Goal: Information Seeking & Learning: Learn about a topic

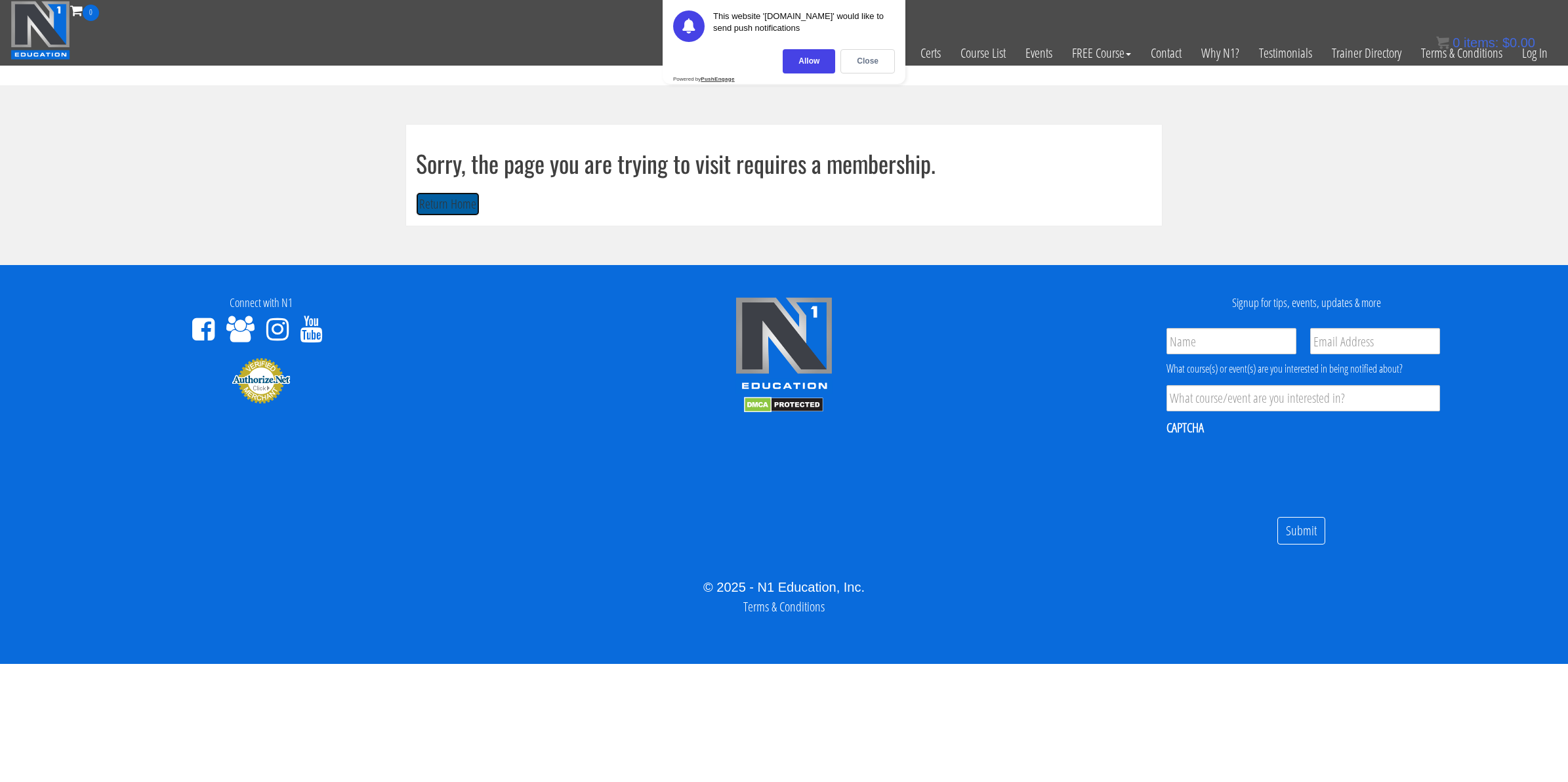
click at [474, 203] on button "Return Home" at bounding box center [447, 204] width 63 height 24
click at [471, 205] on button "Return Home" at bounding box center [447, 204] width 63 height 24
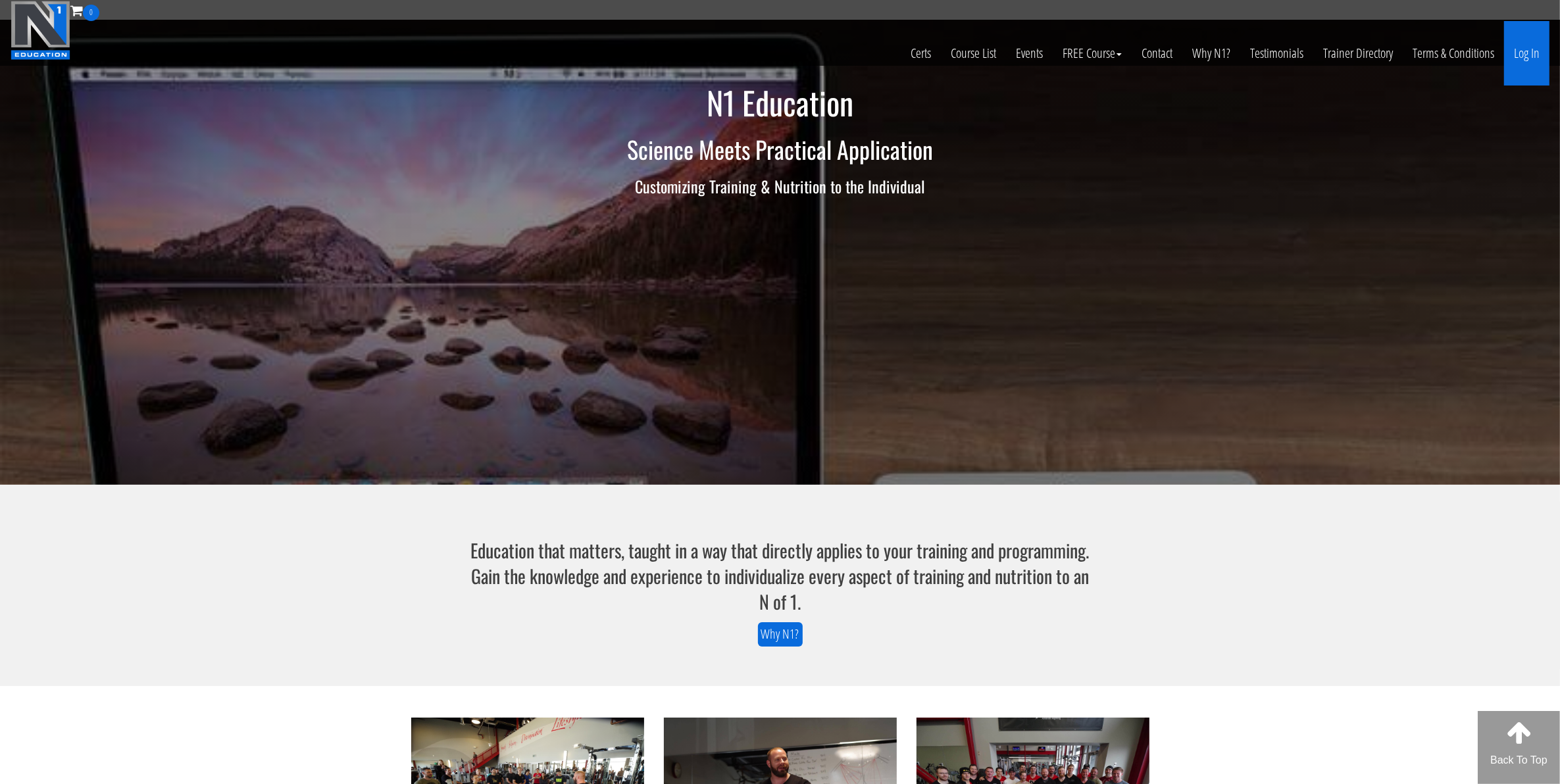
click at [1523, 45] on link "Log In" at bounding box center [1526, 53] width 46 height 64
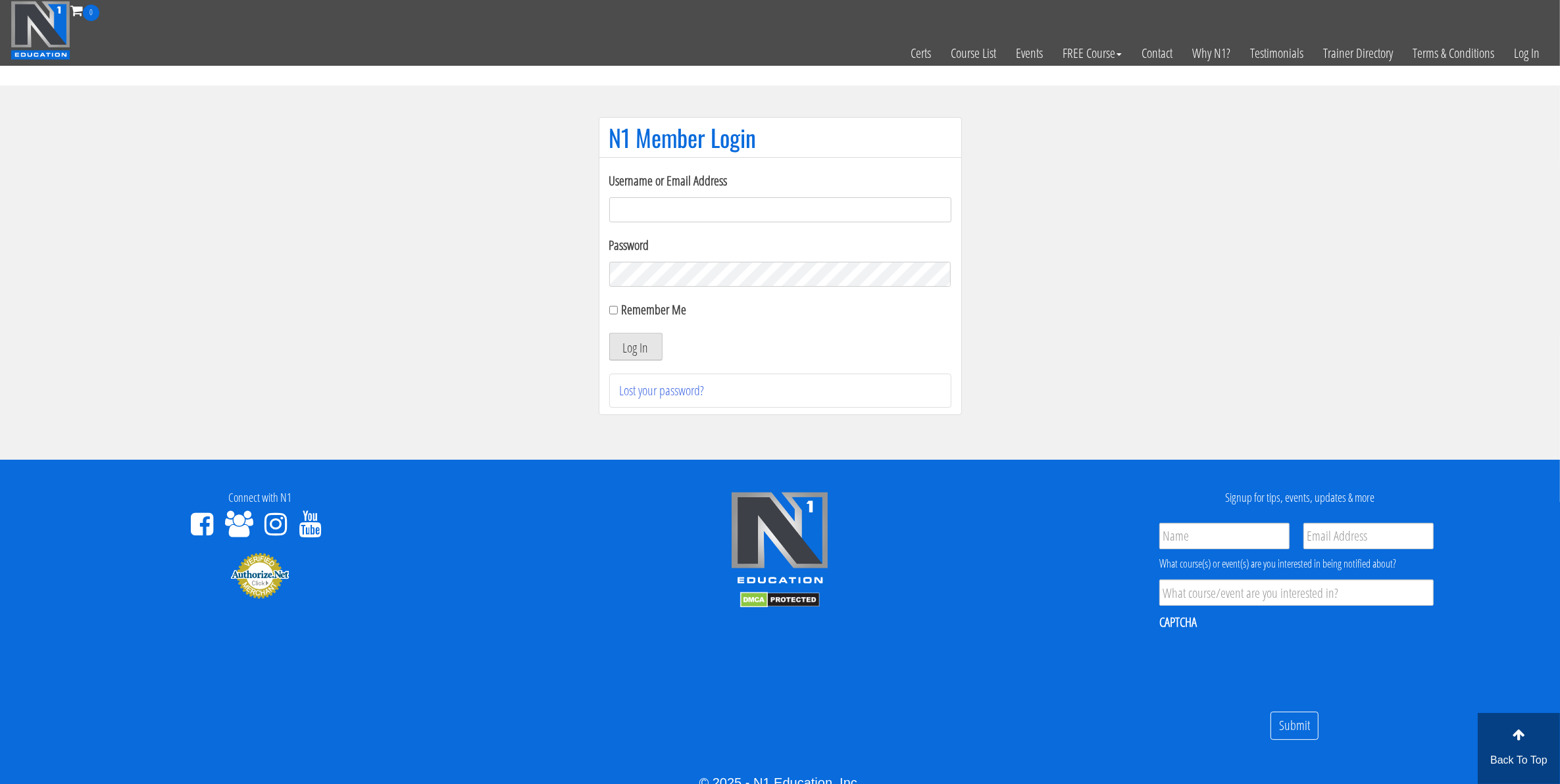
type input "mccademorgan1@gmail.com"
click at [650, 344] on button "Log In" at bounding box center [635, 347] width 54 height 28
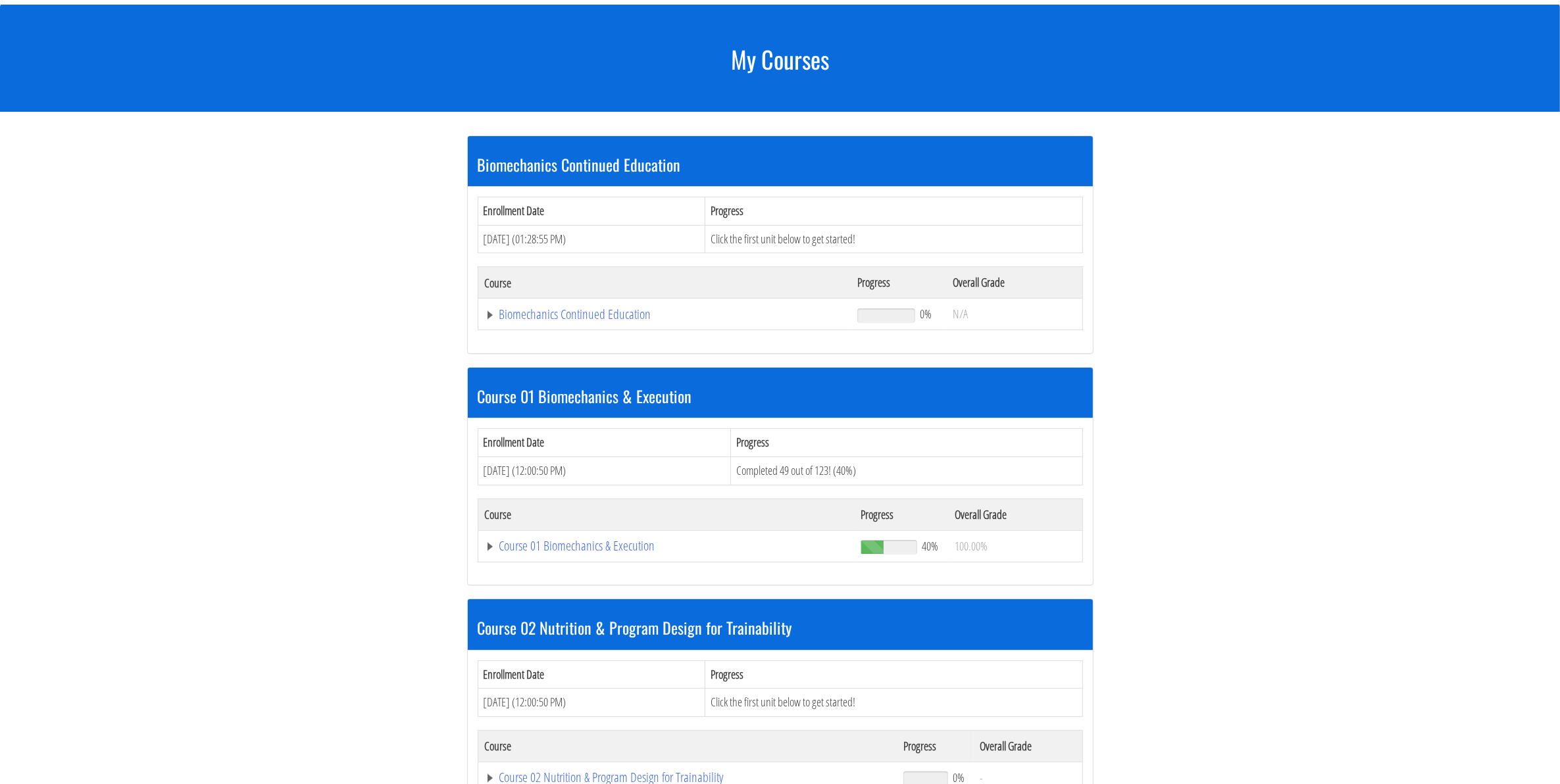
scroll to position [164, 0]
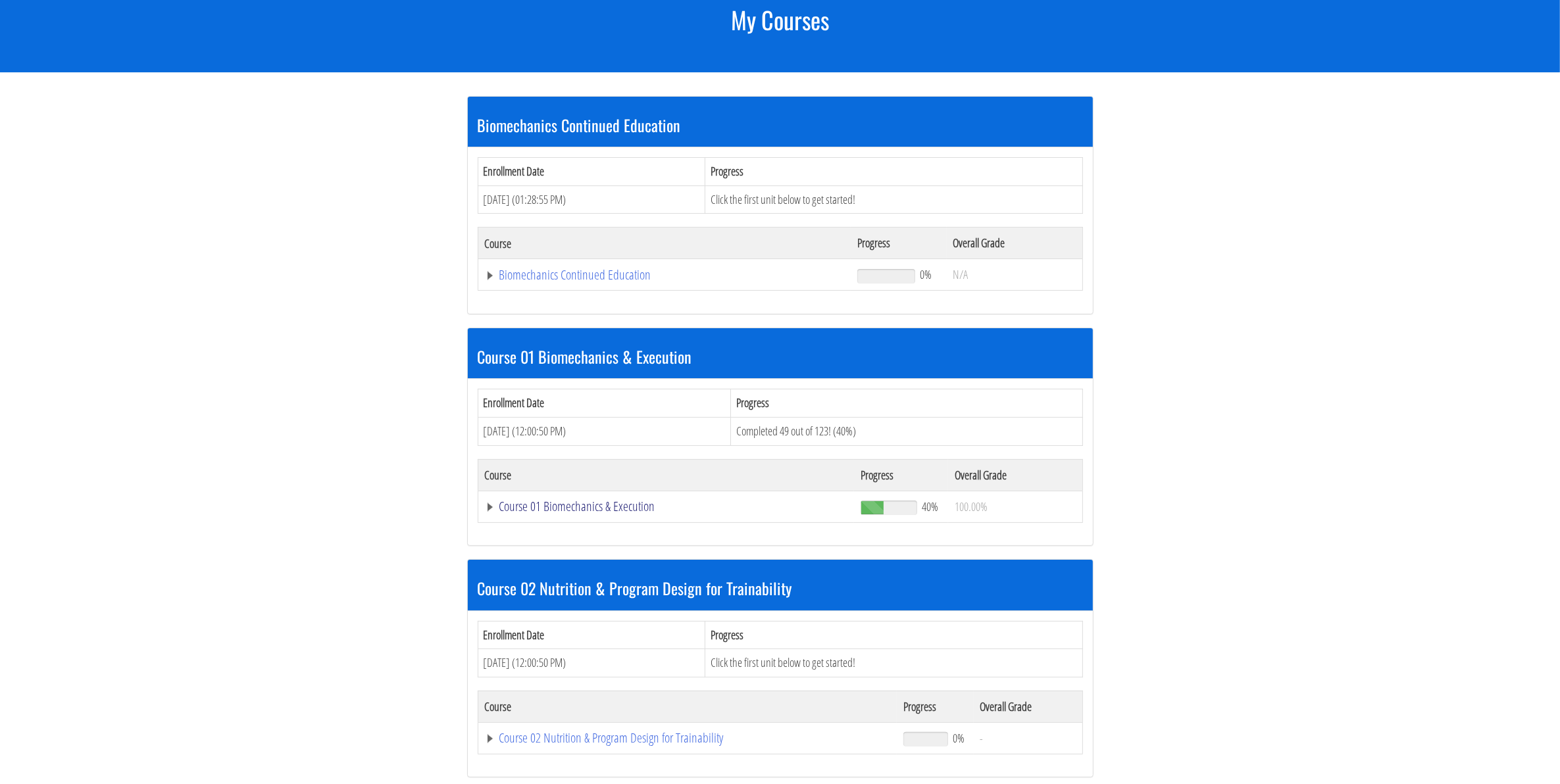
click at [612, 509] on link "Course 01 Biomechanics & Execution" at bounding box center [666, 506] width 363 height 13
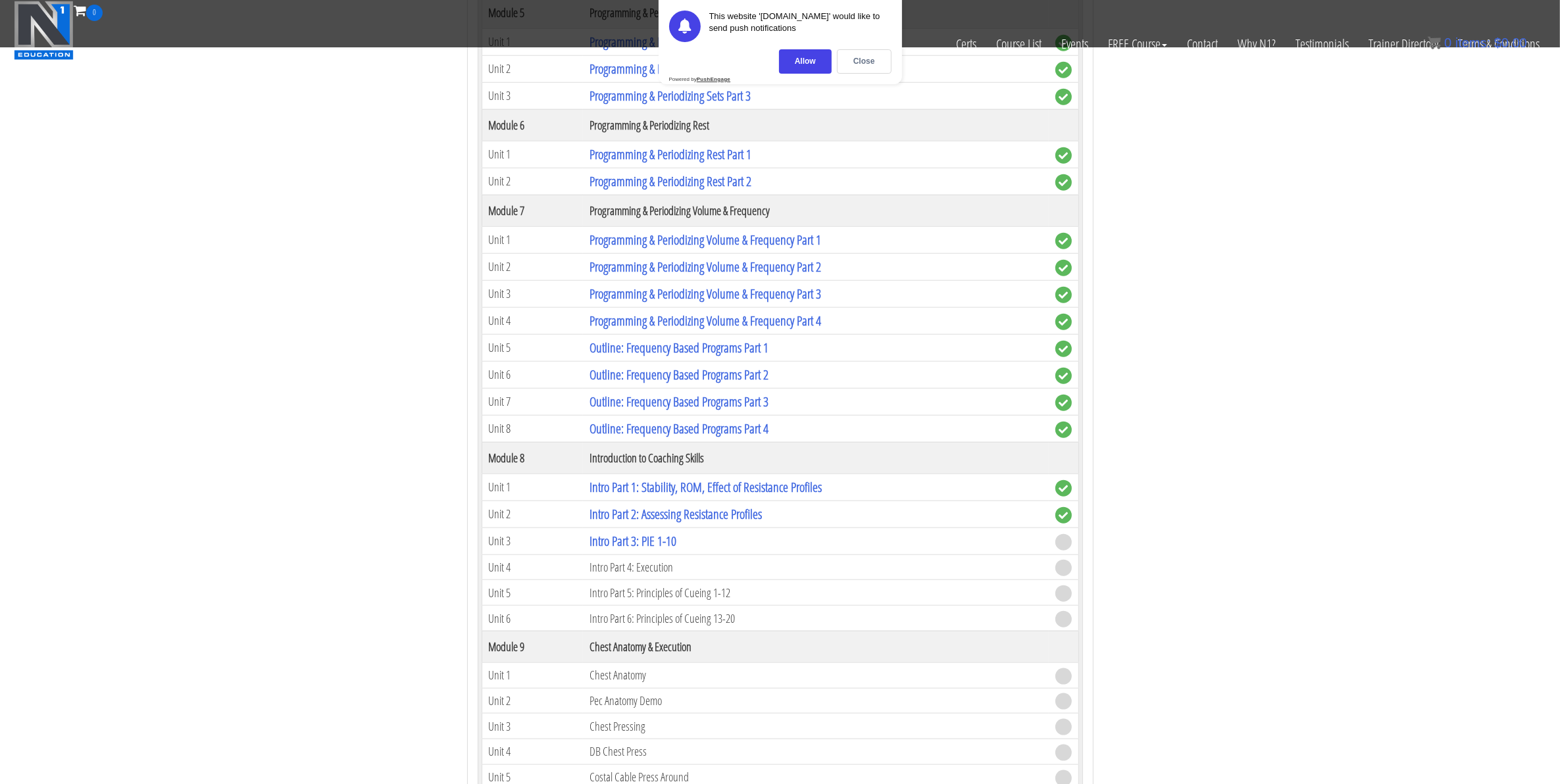
scroll to position [1726, 0]
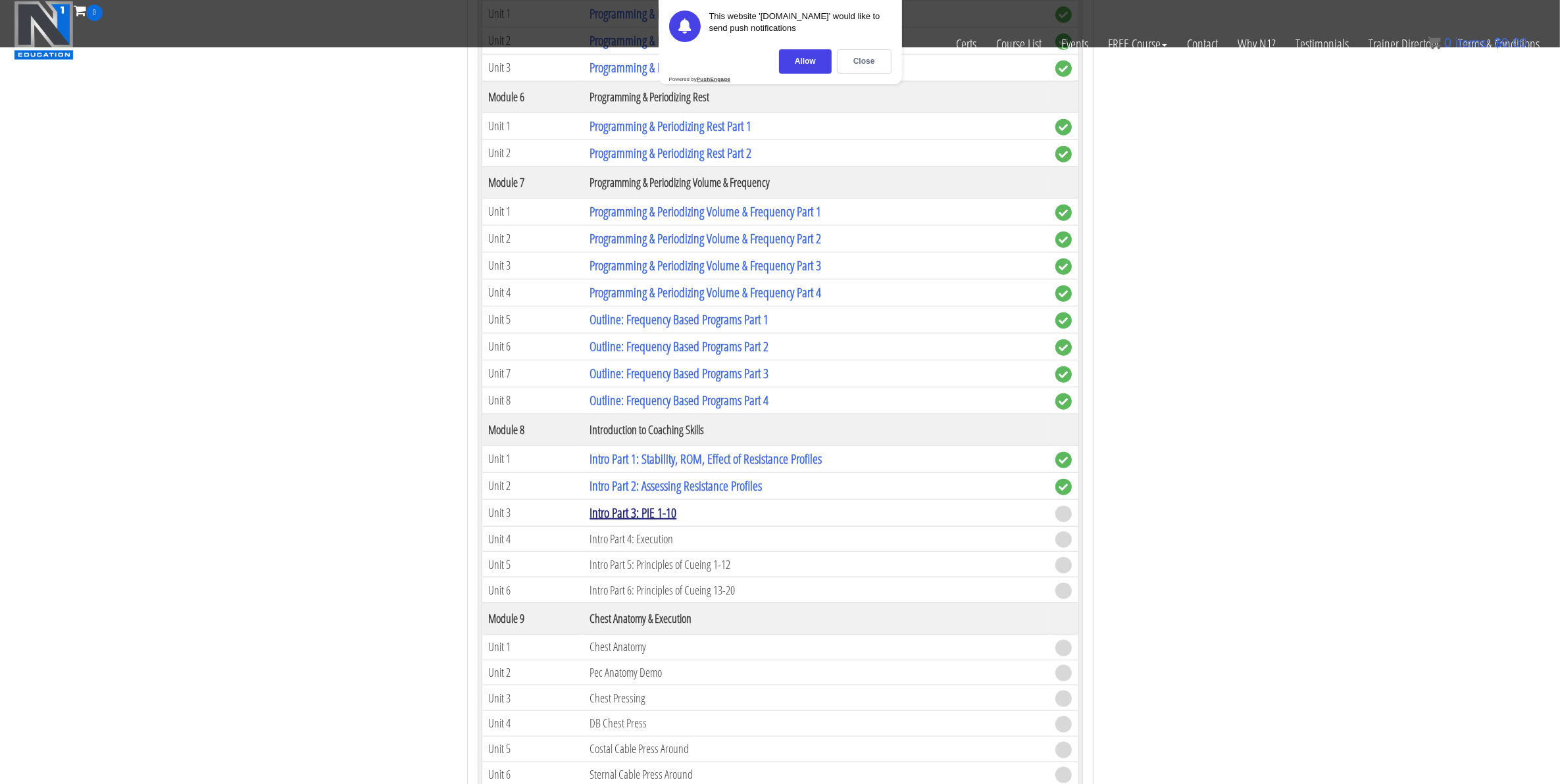
click at [662, 521] on link "Intro Part 3: PIE 1-10" at bounding box center [633, 512] width 87 height 18
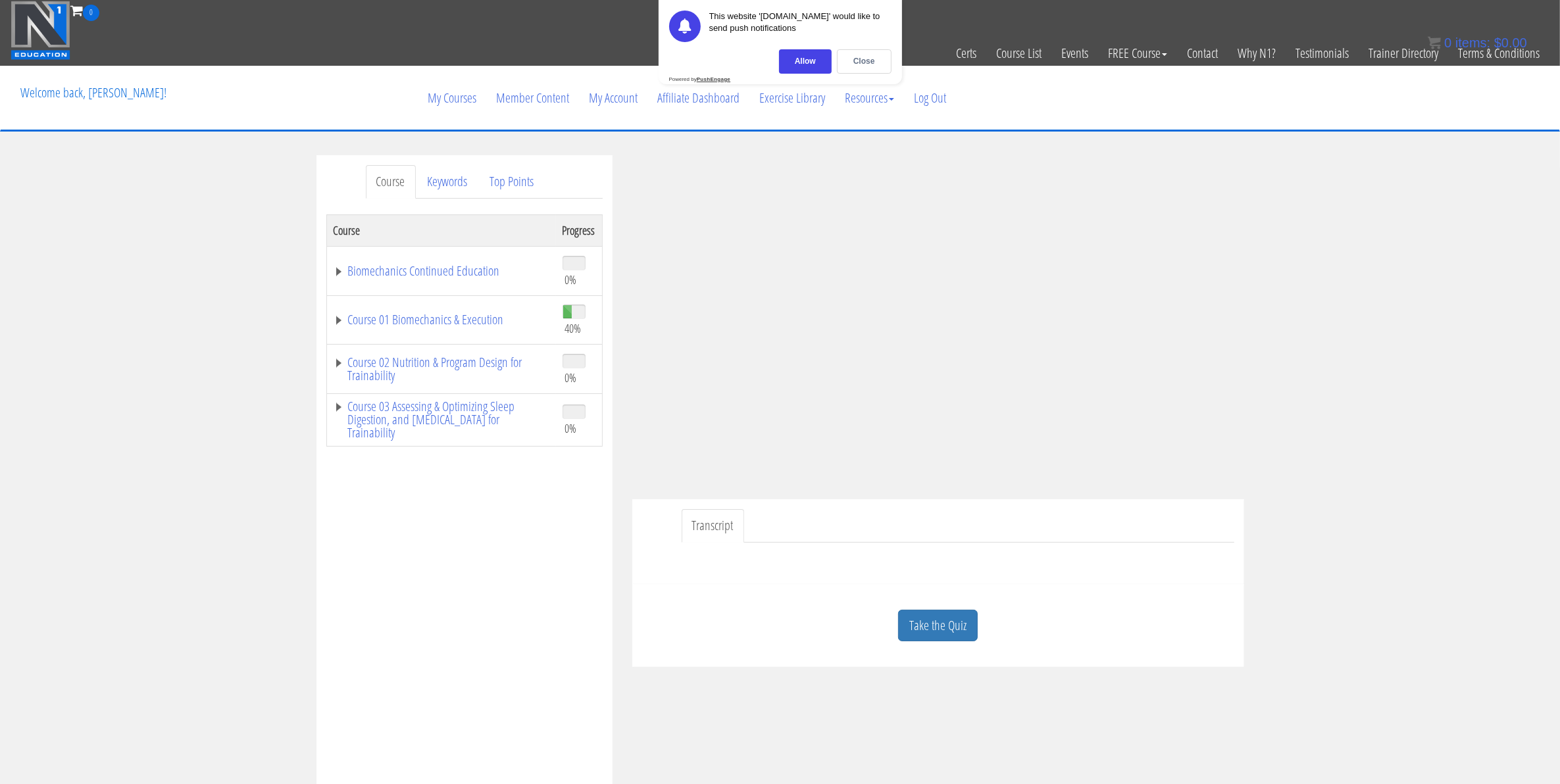
click at [942, 621] on link "Take the Quiz" at bounding box center [938, 625] width 79 height 32
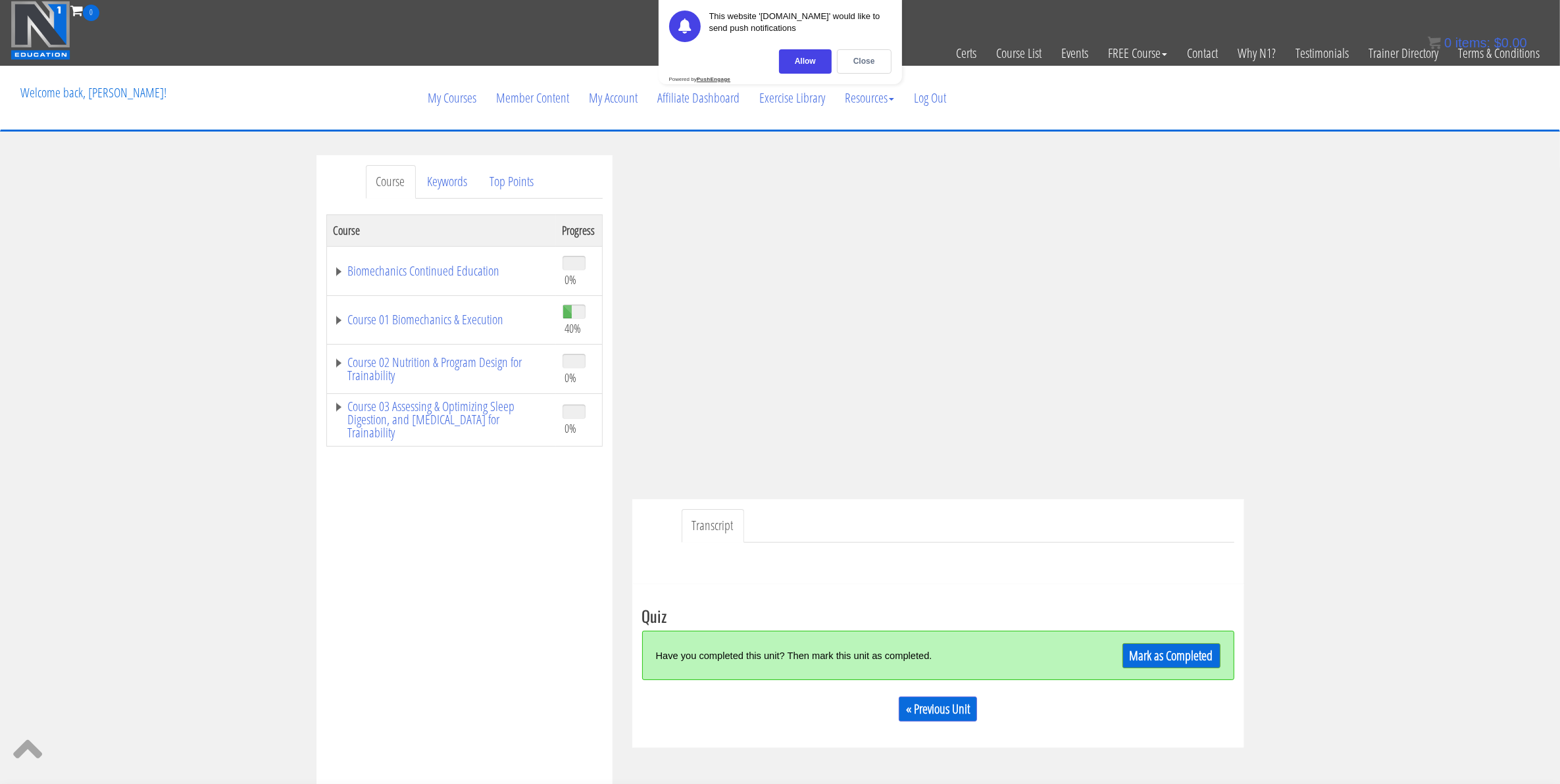
drag, startPoint x: 614, startPoint y: 582, endPoint x: 493, endPoint y: 557, distance: 123.6
click at [601, 580] on div "Course Keywords Top Points Course Progress Biomechanics Continued Education 0% …" at bounding box center [464, 527] width 316 height 742
click at [1151, 653] on link "Mark as Completed" at bounding box center [1171, 656] width 98 height 25
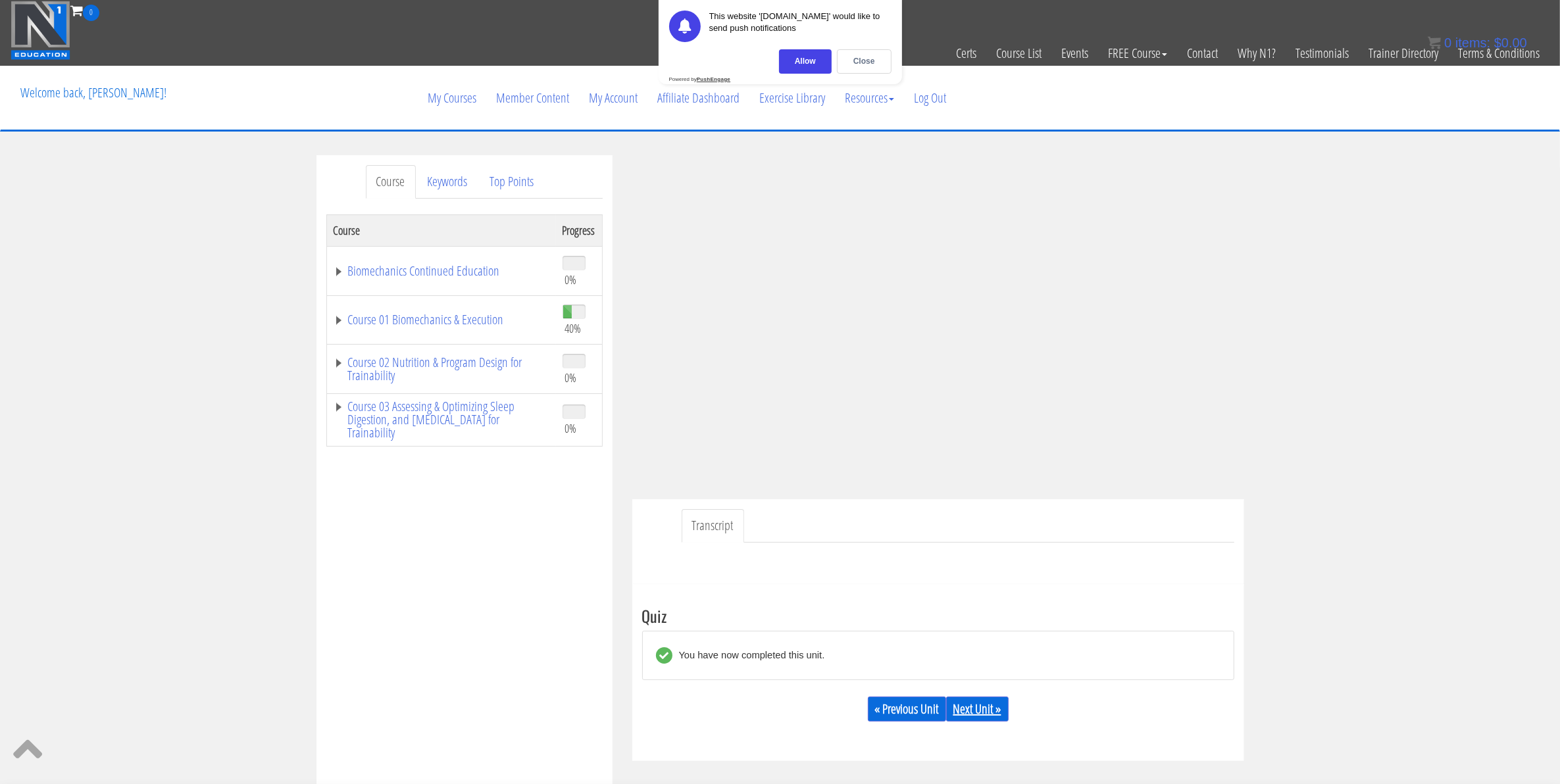
click at [991, 705] on link "Next Unit »" at bounding box center [977, 709] width 62 height 25
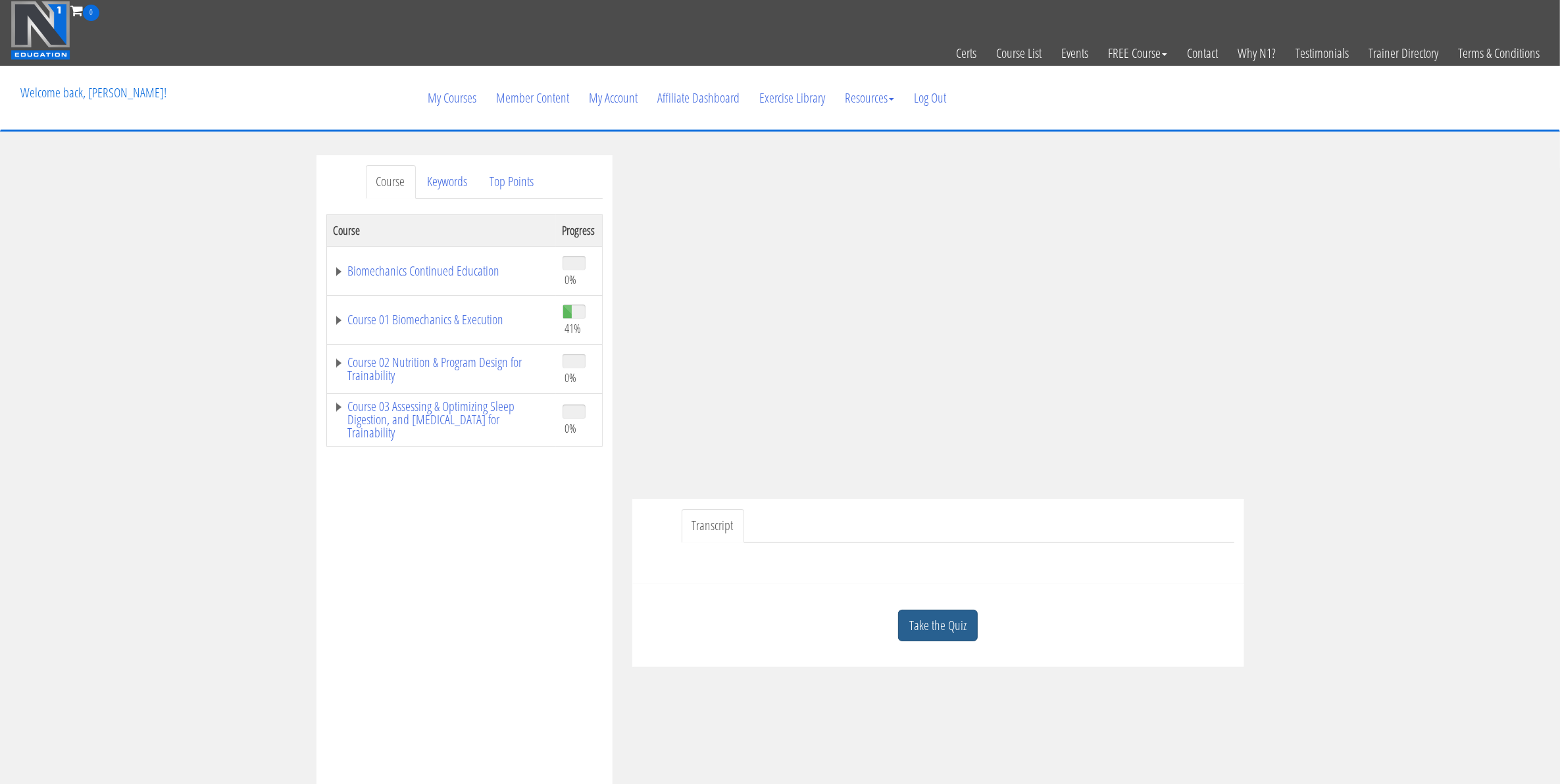
click at [921, 621] on link "Take the Quiz" at bounding box center [938, 625] width 79 height 32
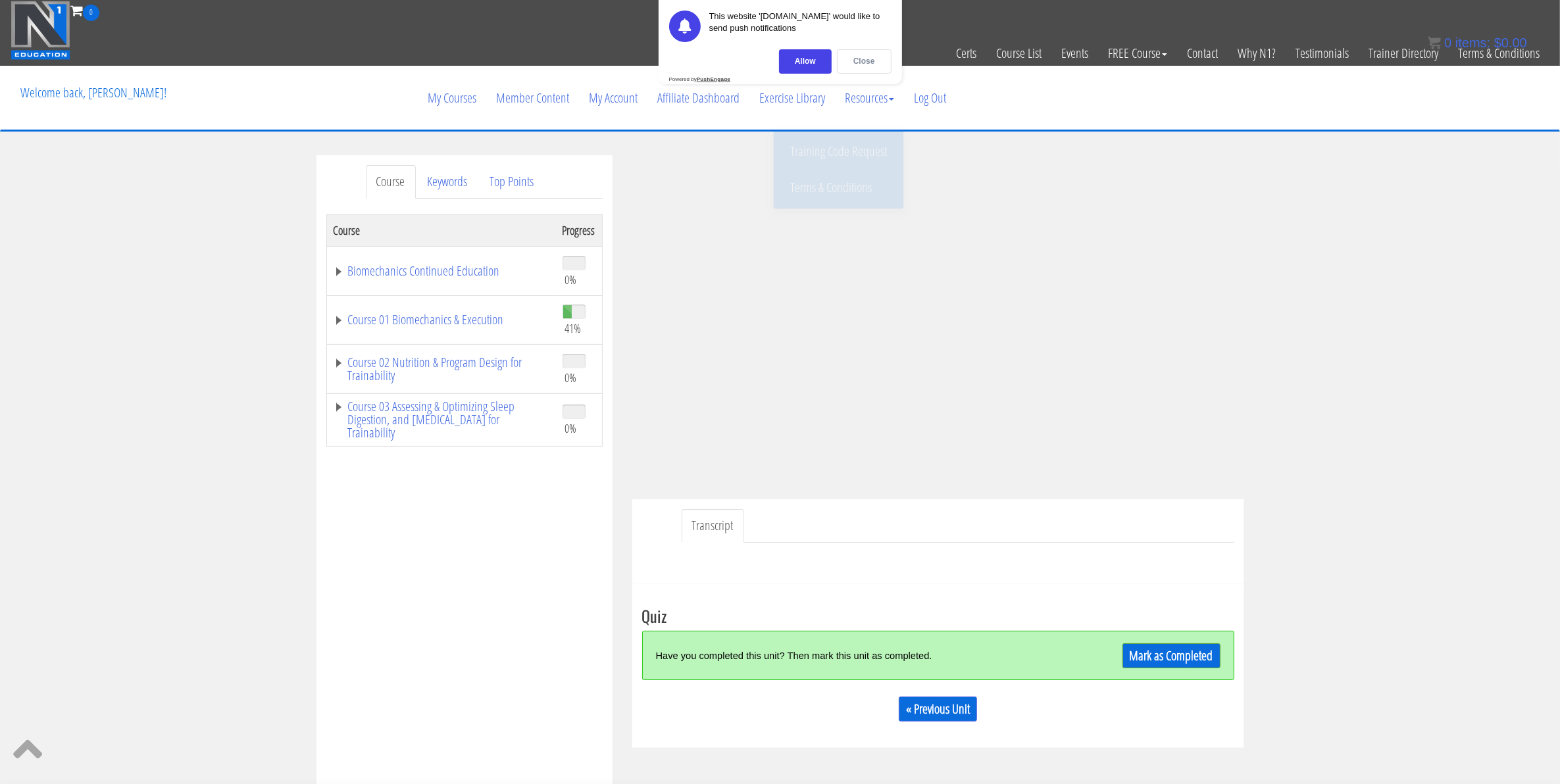
click at [847, 66] on div "Close" at bounding box center [864, 62] width 55 height 24
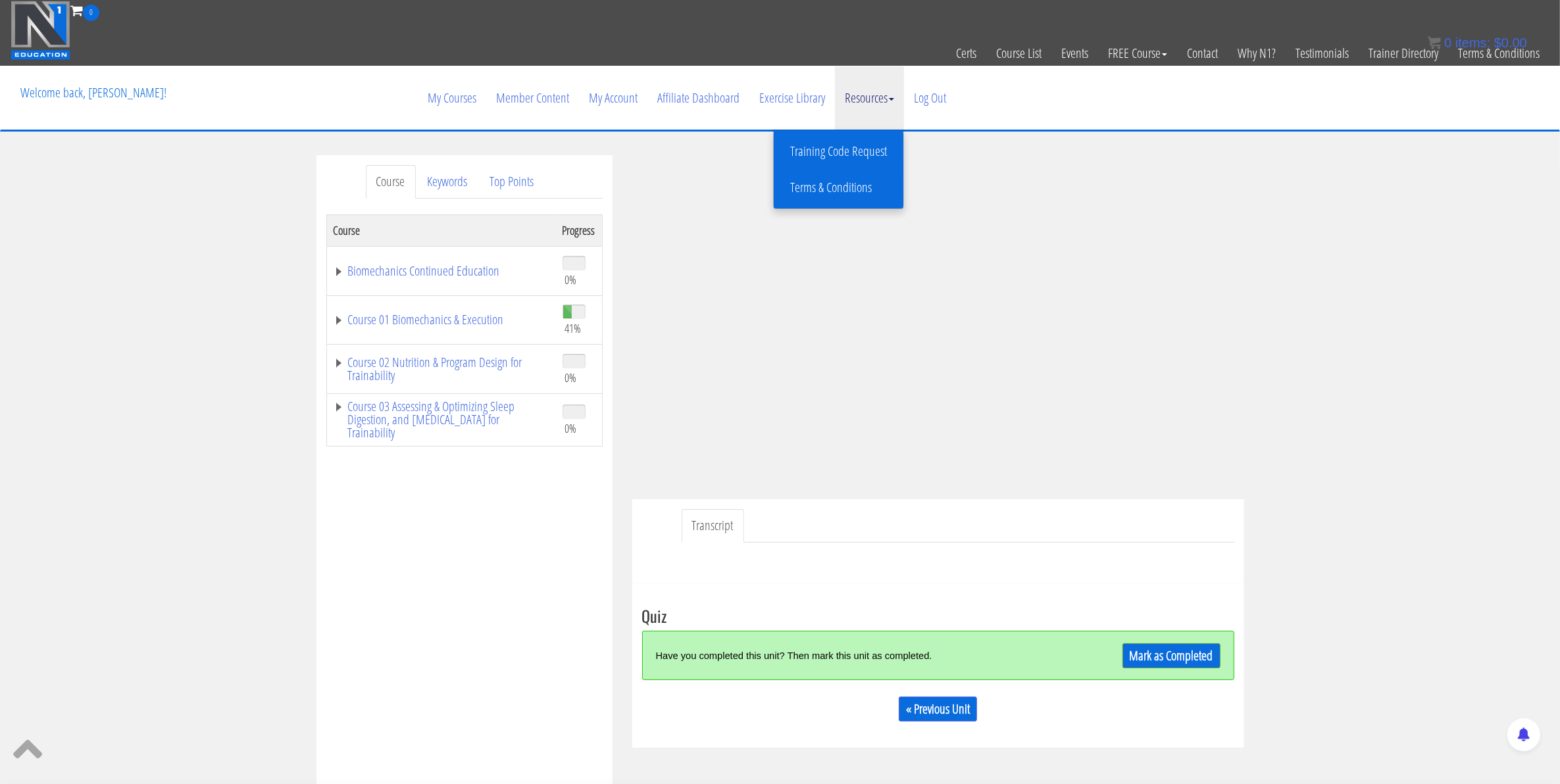
drag, startPoint x: 847, startPoint y: 74, endPoint x: 991, endPoint y: 89, distance: 144.8
click at [847, 74] on link "Resources" at bounding box center [869, 97] width 69 height 63
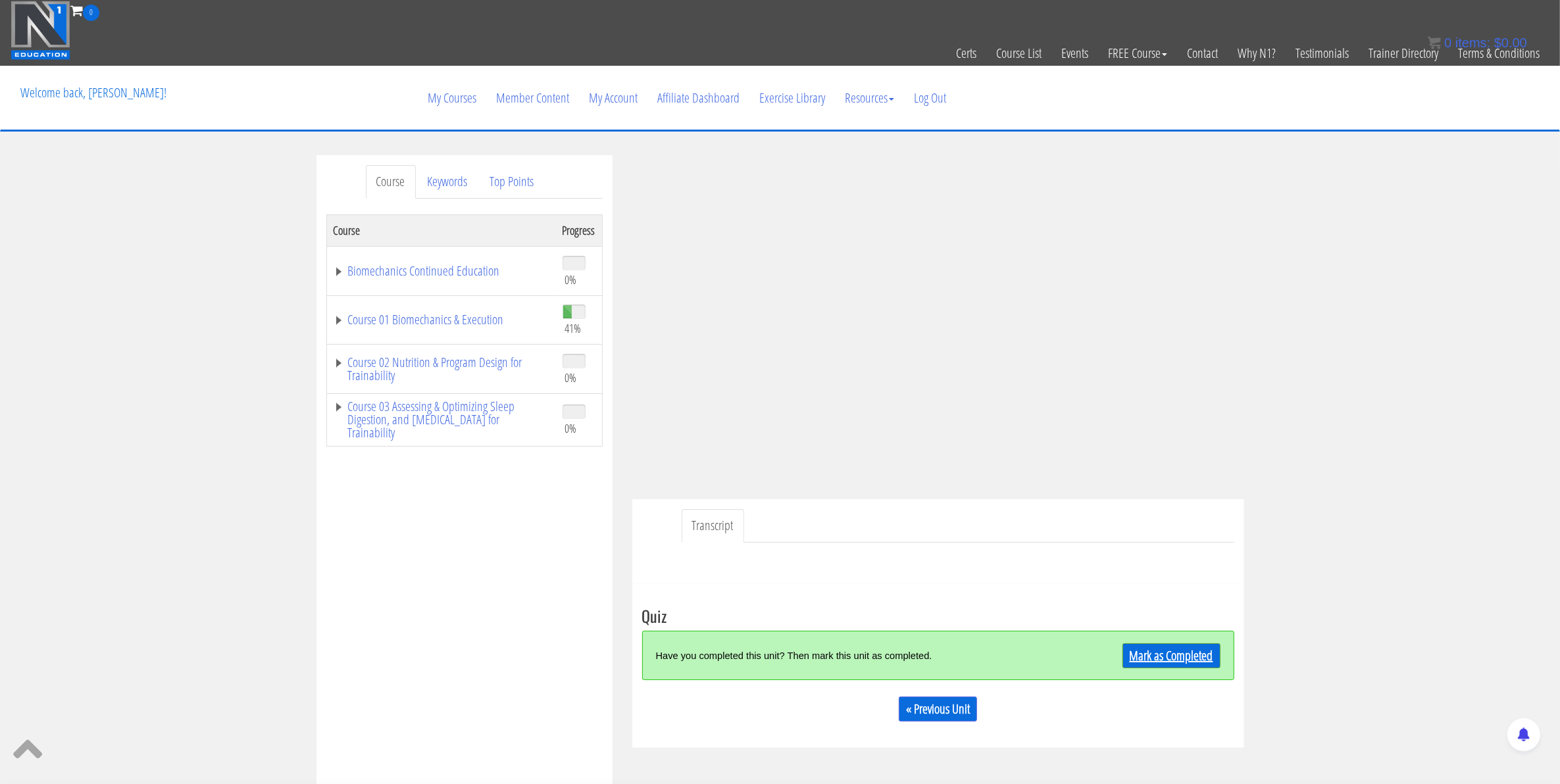
click at [1181, 644] on link "Mark as Completed" at bounding box center [1171, 656] width 98 height 25
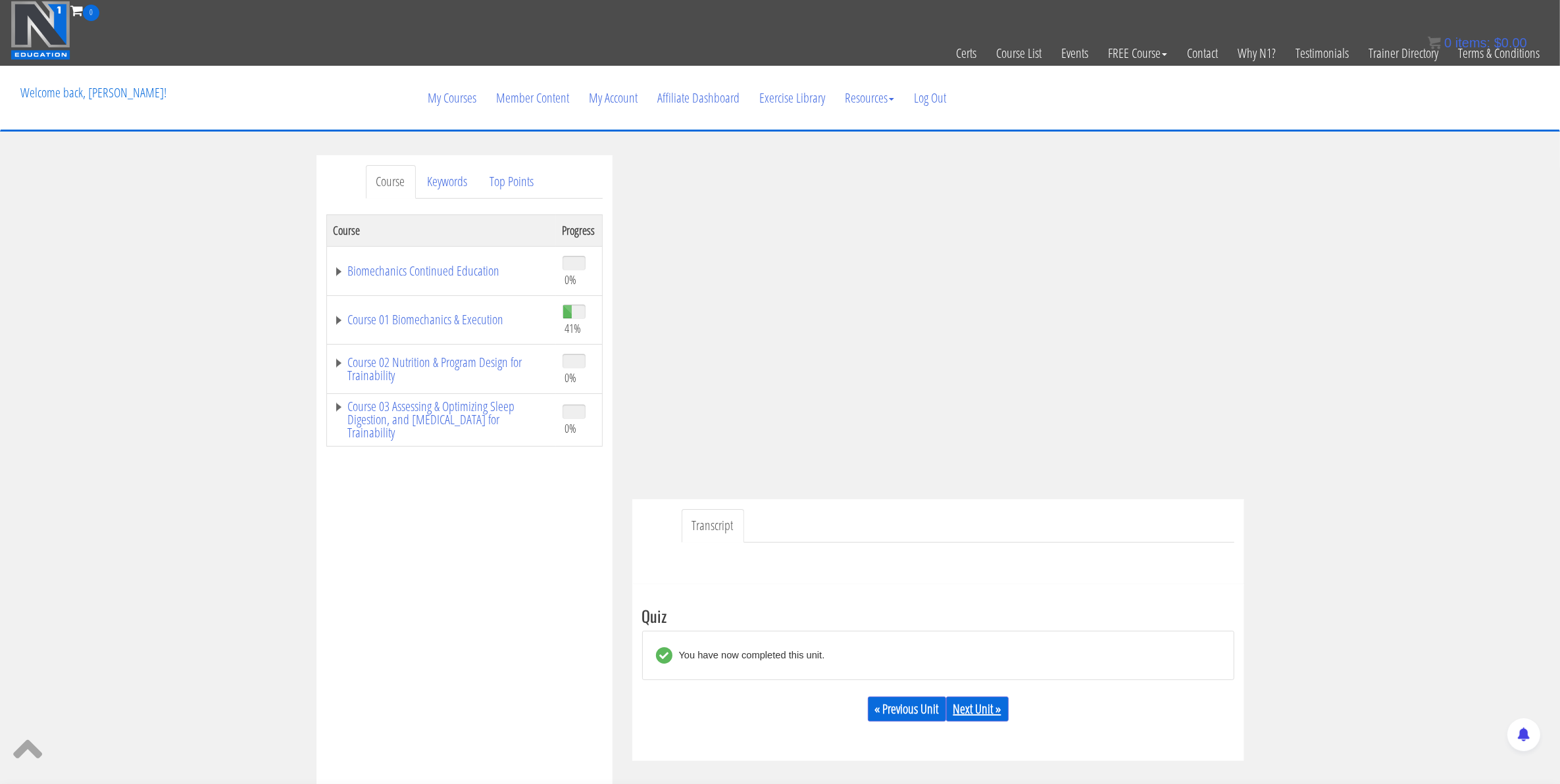
click at [987, 711] on link "Next Unit »" at bounding box center [977, 709] width 62 height 25
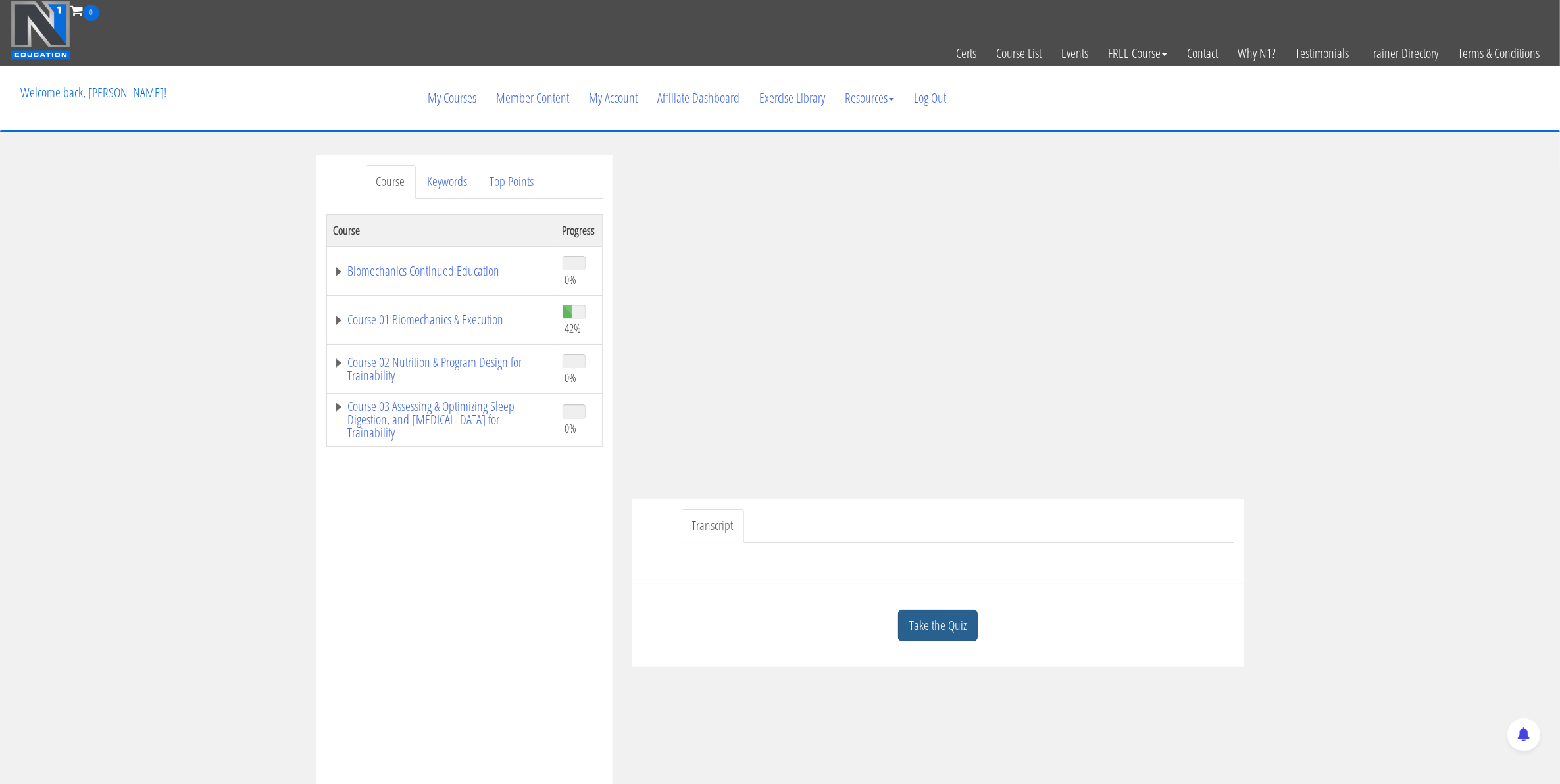
click at [952, 638] on link "Take the Quiz" at bounding box center [938, 625] width 79 height 32
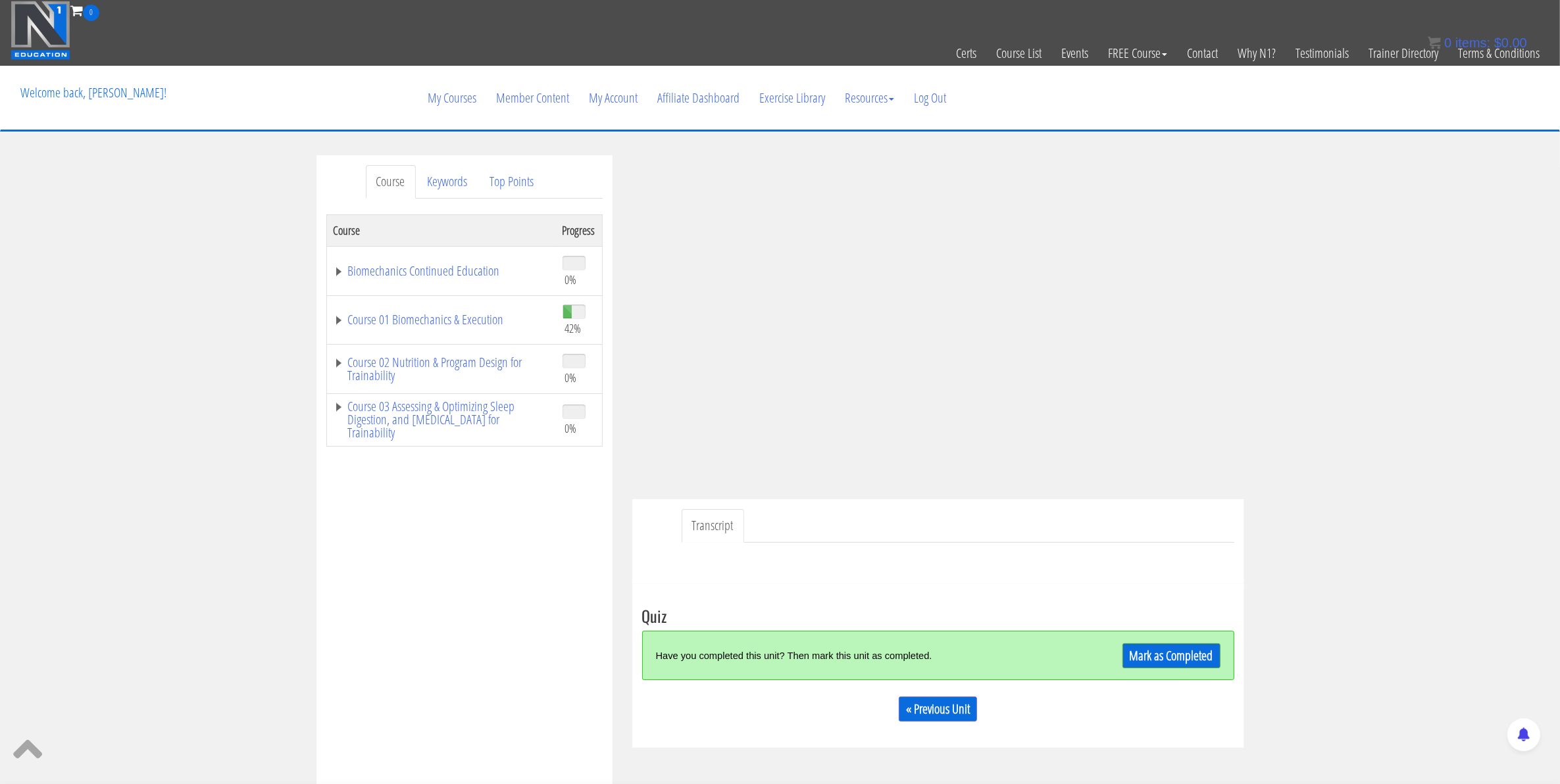
drag, startPoint x: 1020, startPoint y: 605, endPoint x: 703, endPoint y: 653, distance: 320.6
click at [1017, 609] on div "Take the Quiz Quiz Have you completed this unit? Then mark this unit as complet…" at bounding box center [938, 666] width 612 height 164
drag, startPoint x: 1053, startPoint y: 577, endPoint x: 1031, endPoint y: 586, distance: 23.8
click at [1044, 577] on div "Transcript" at bounding box center [938, 541] width 612 height 85
click at [1161, 663] on link "Mark as Completed" at bounding box center [1171, 656] width 98 height 25
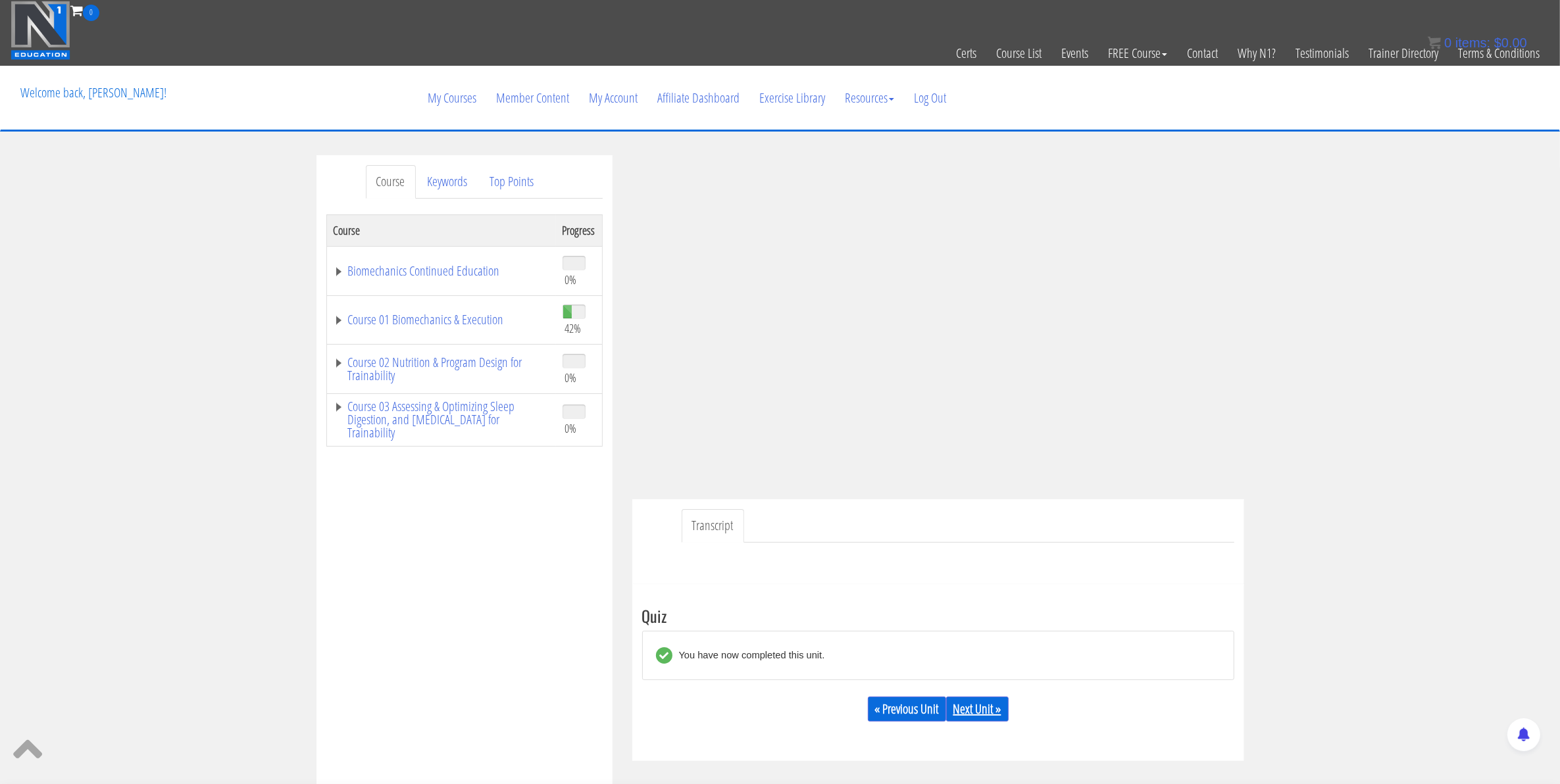
click at [978, 709] on link "Next Unit »" at bounding box center [977, 709] width 62 height 25
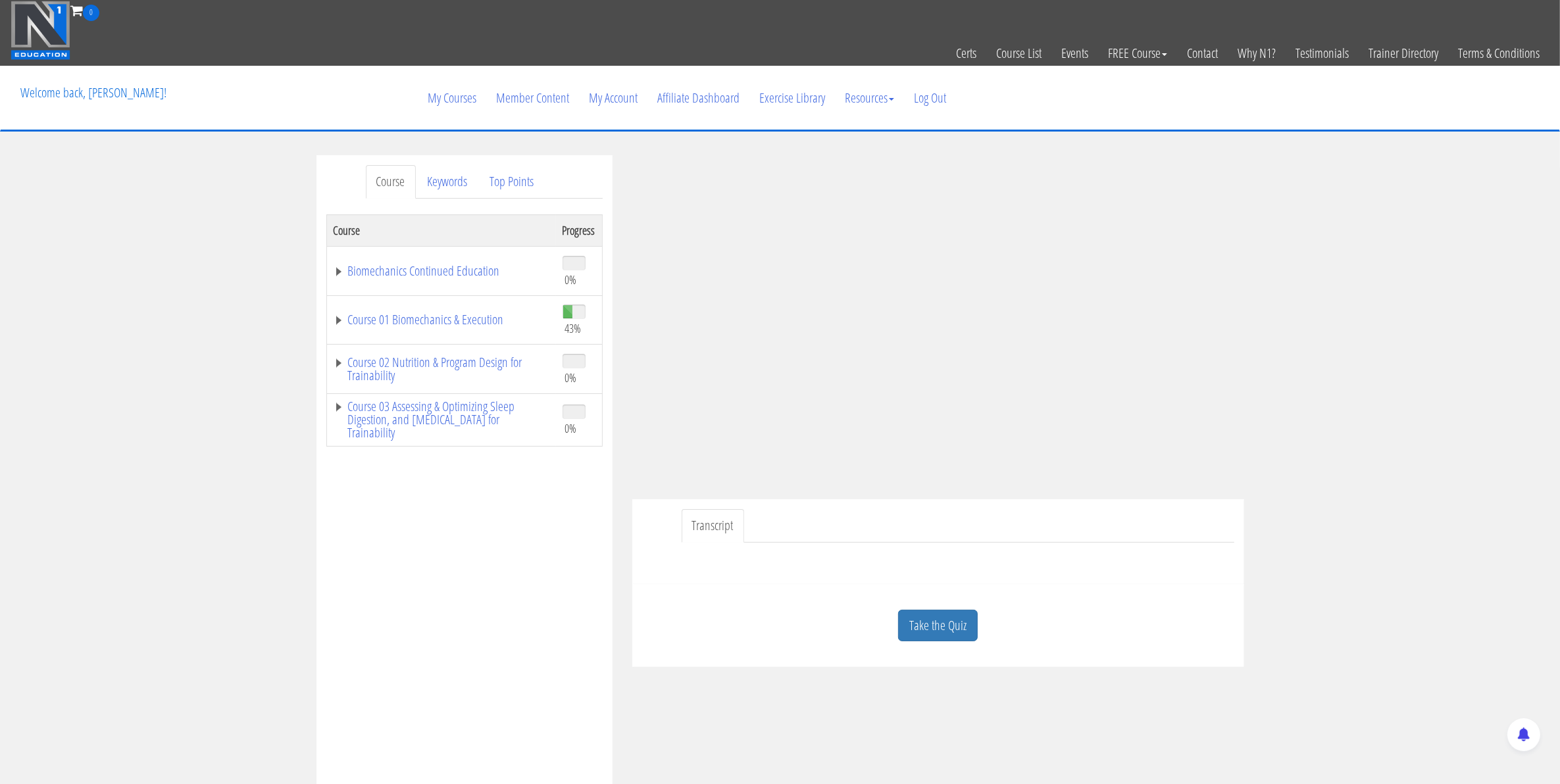
scroll to position [33, 0]
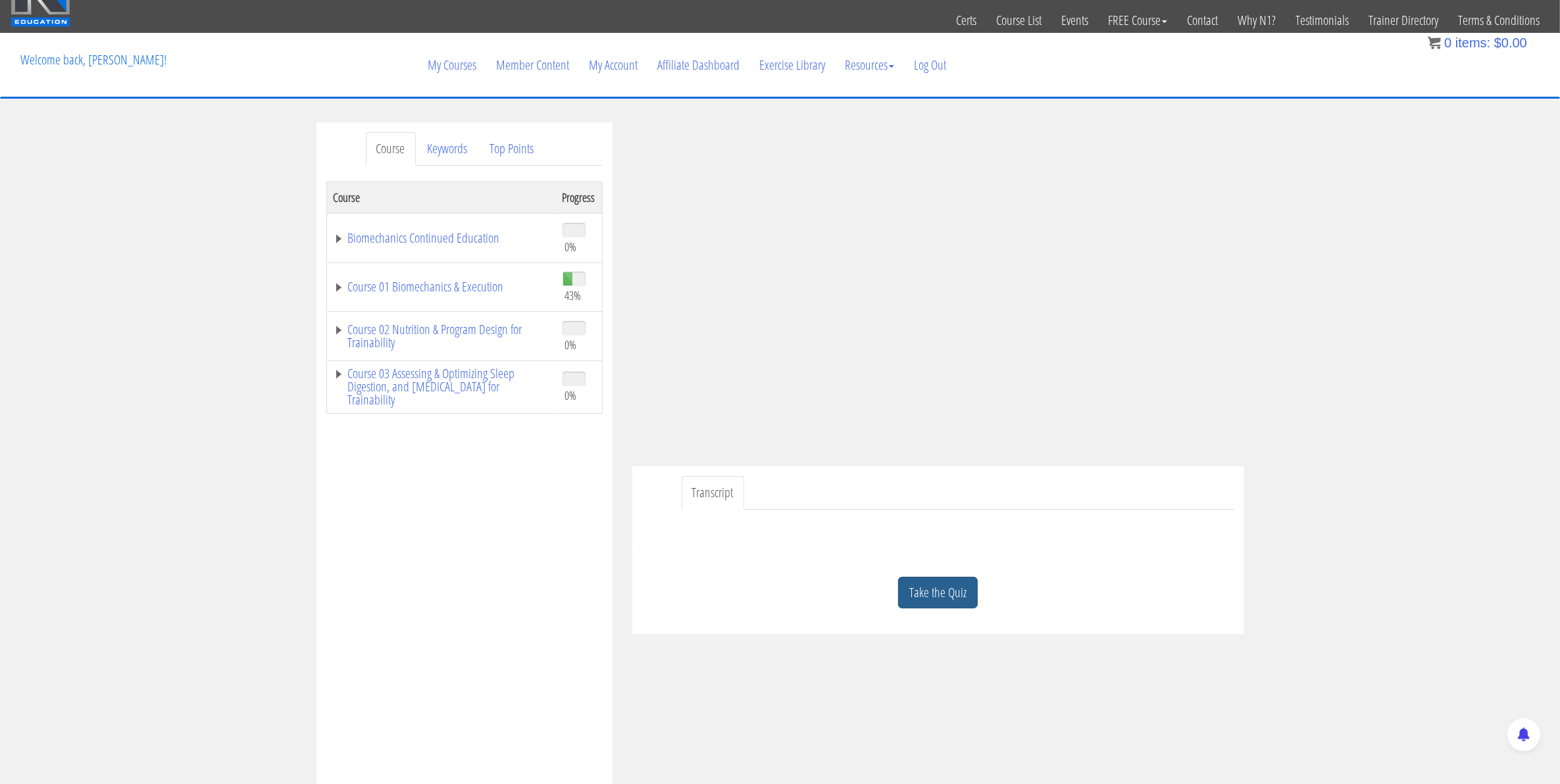
click at [923, 582] on link "Take the Quiz" at bounding box center [938, 593] width 79 height 32
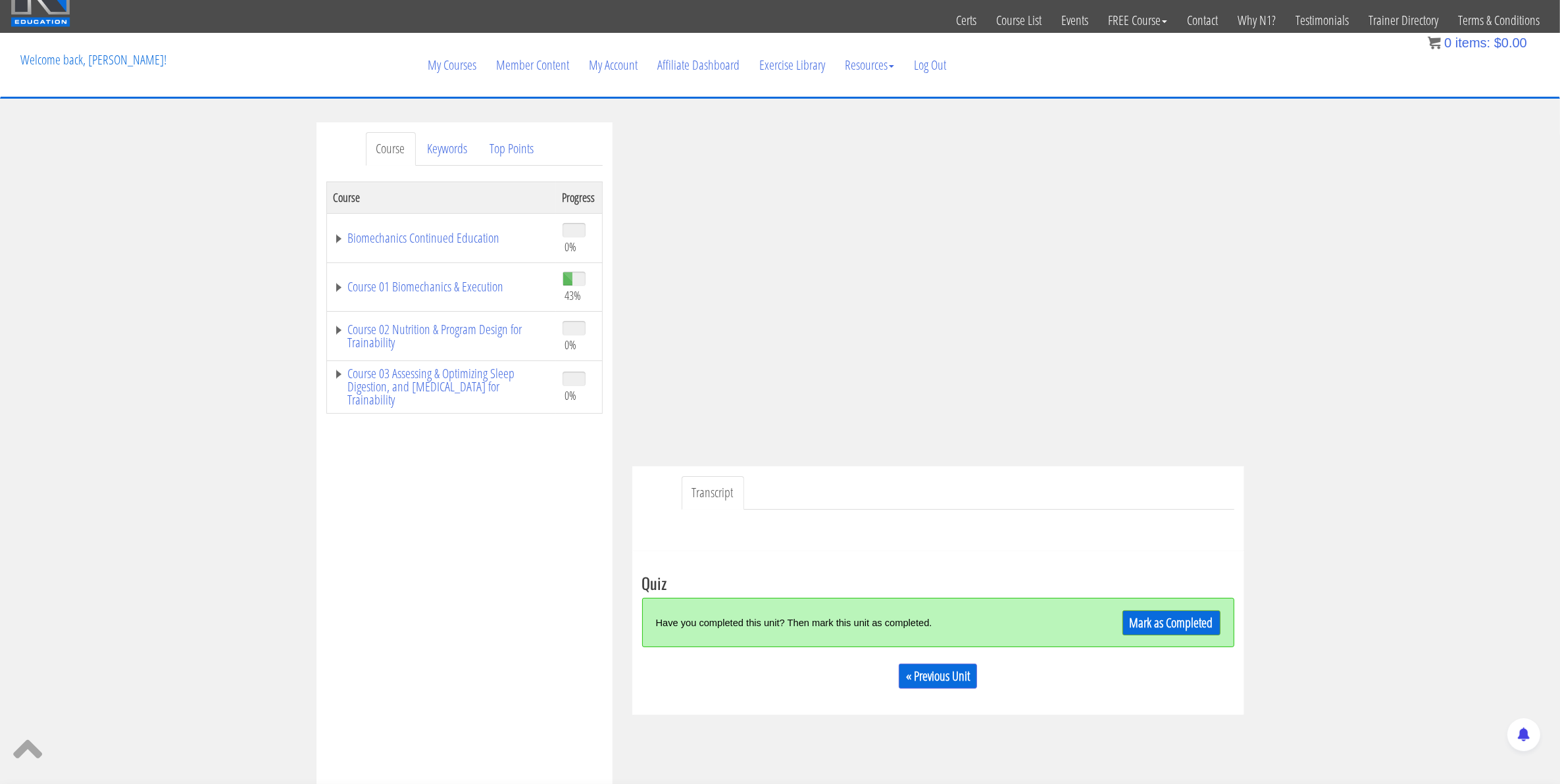
click at [1164, 608] on div "Mark as Completed" at bounding box center [1146, 622] width 148 height 28
click at [1166, 615] on link "Mark as Completed" at bounding box center [1171, 623] width 98 height 25
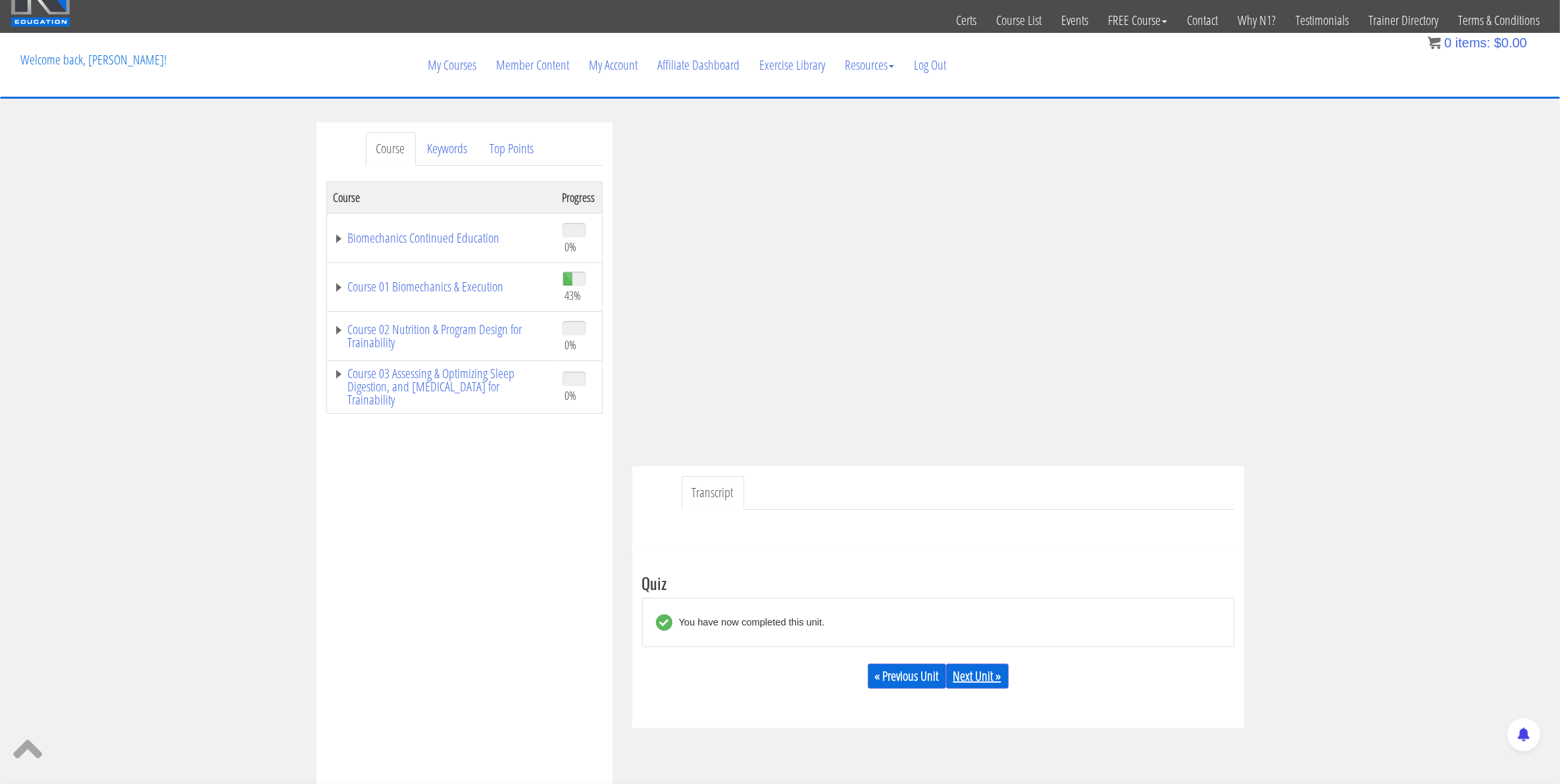
click at [968, 685] on link "Next Unit »" at bounding box center [977, 676] width 62 height 25
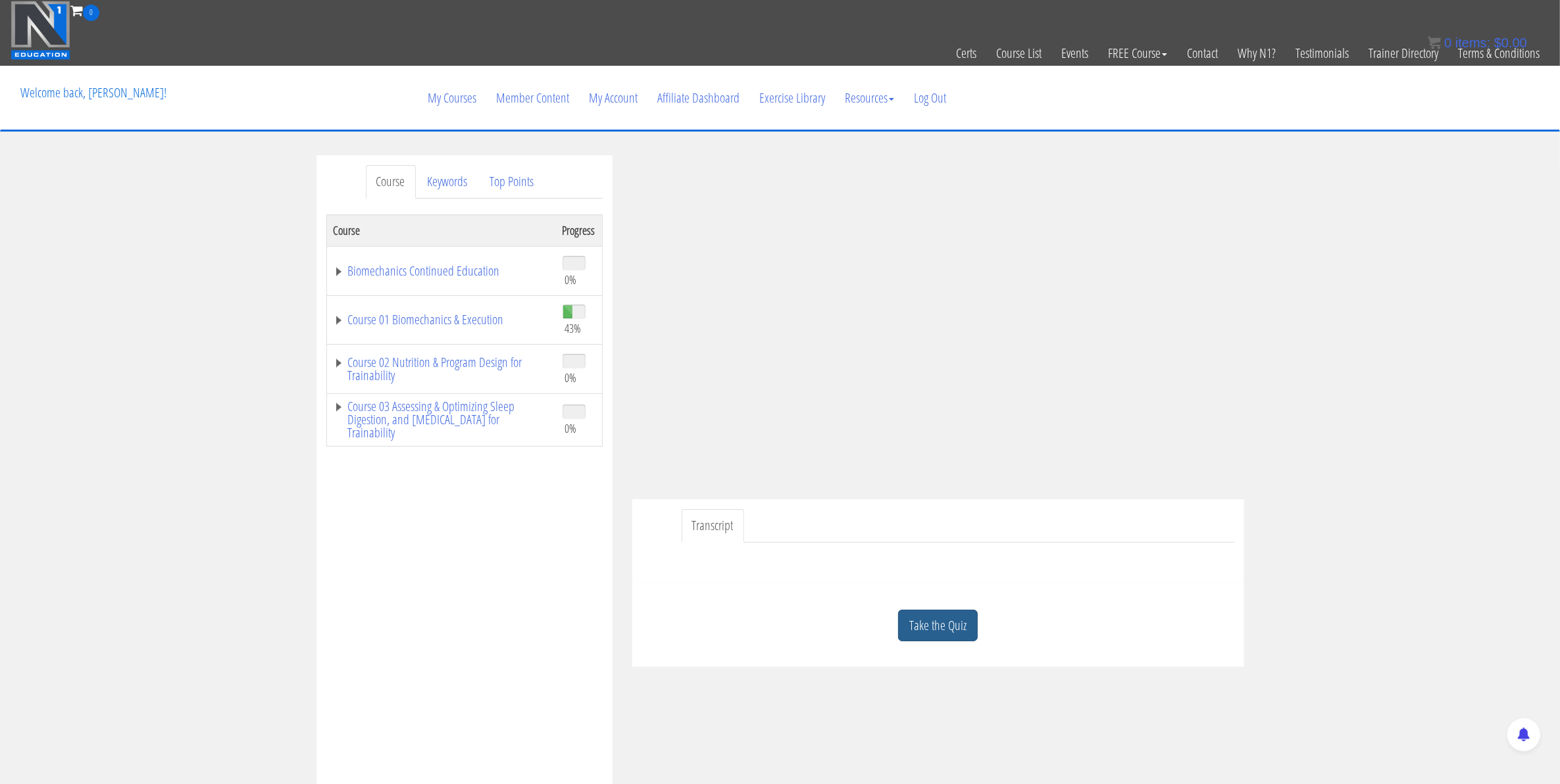
click at [947, 623] on link "Take the Quiz" at bounding box center [938, 625] width 79 height 32
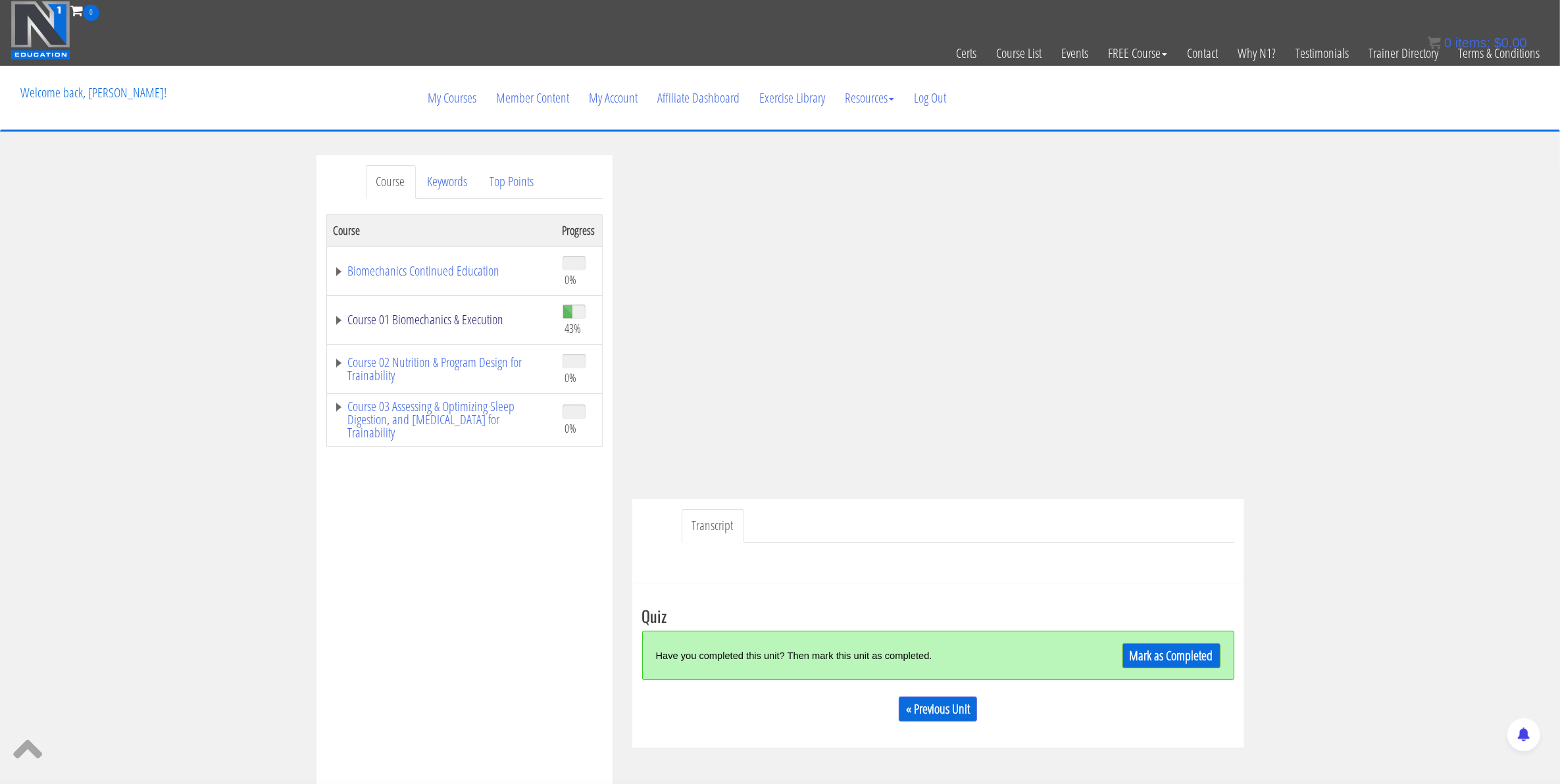
click at [396, 323] on link "Course 01 Biomechanics & Execution" at bounding box center [441, 320] width 216 height 13
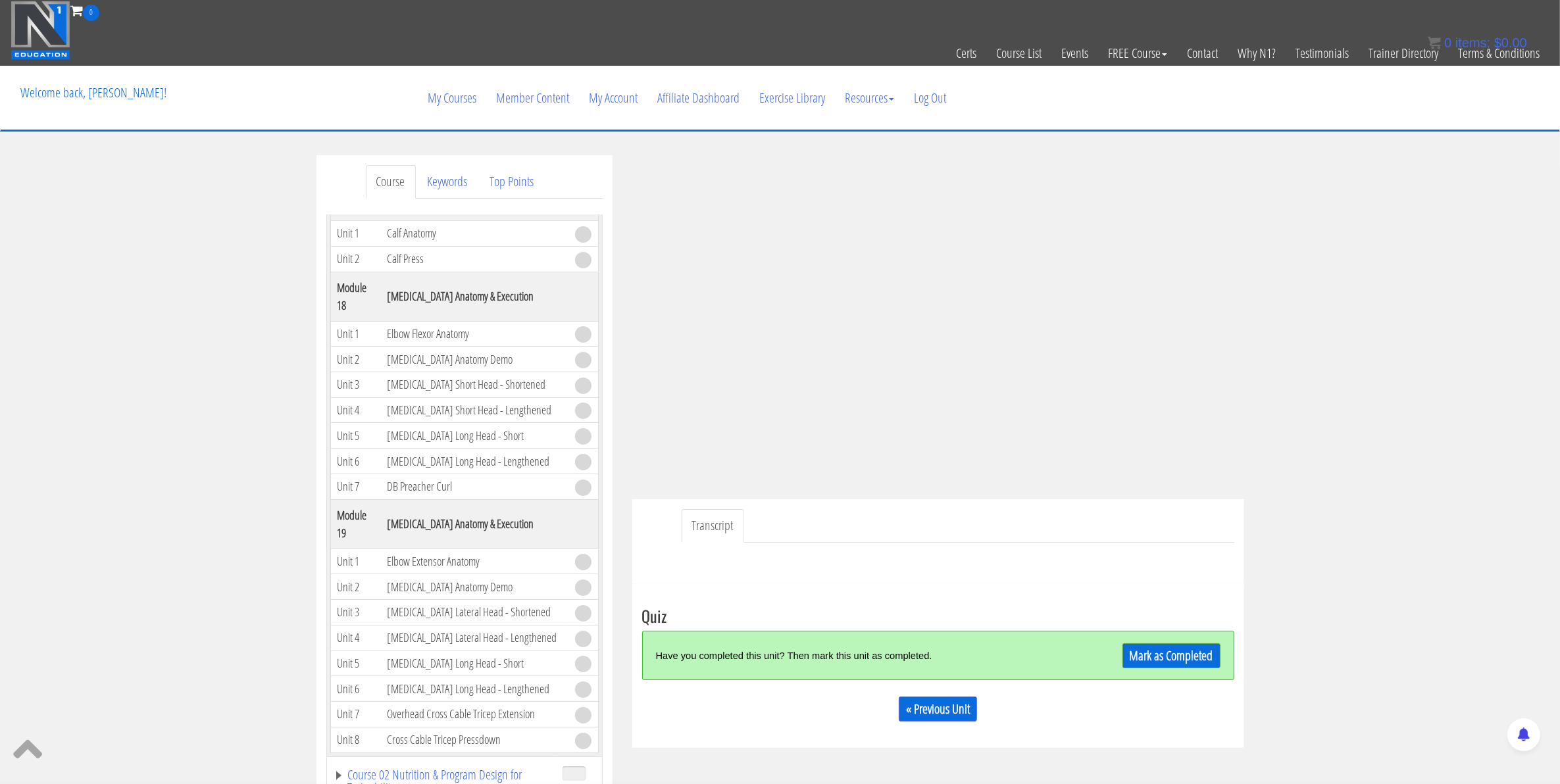
click at [1086, 603] on div "Take the Quiz Quiz Have you completed this unit? Then mark this unit as complet…" at bounding box center [938, 666] width 612 height 164
